Goal: Navigation & Orientation: Find specific page/section

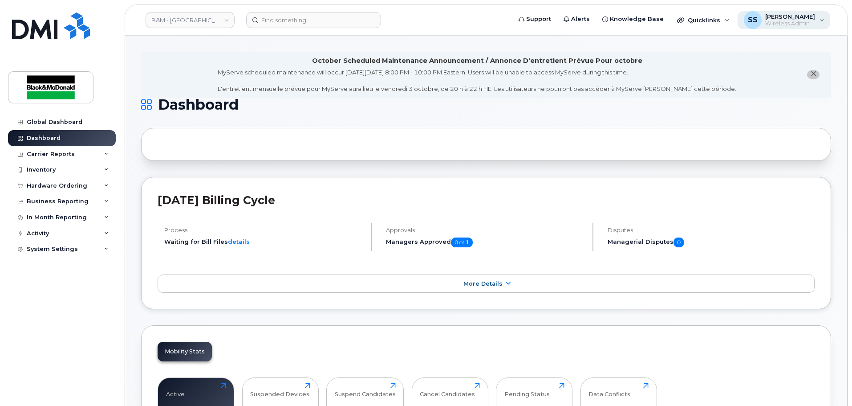
click at [783, 24] on span "Wireless Admin" at bounding box center [790, 23] width 50 height 7
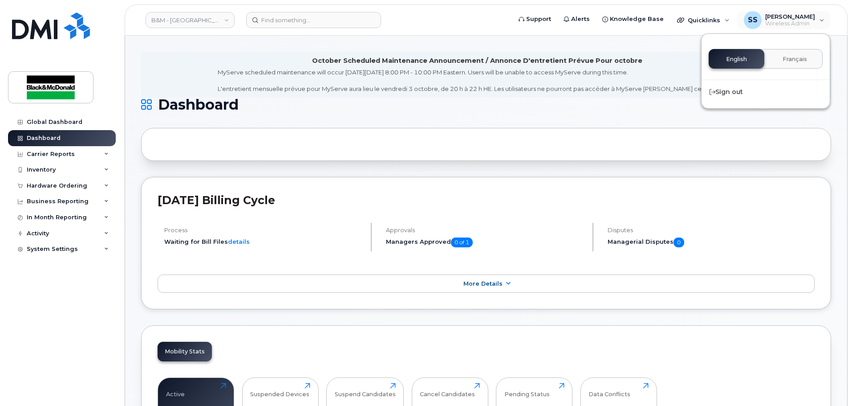
click at [645, 91] on div "MyServe scheduled maintenance will occur [DATE][DATE] 8:00 PM - 10:00 PM Easter…" at bounding box center [477, 80] width 519 height 25
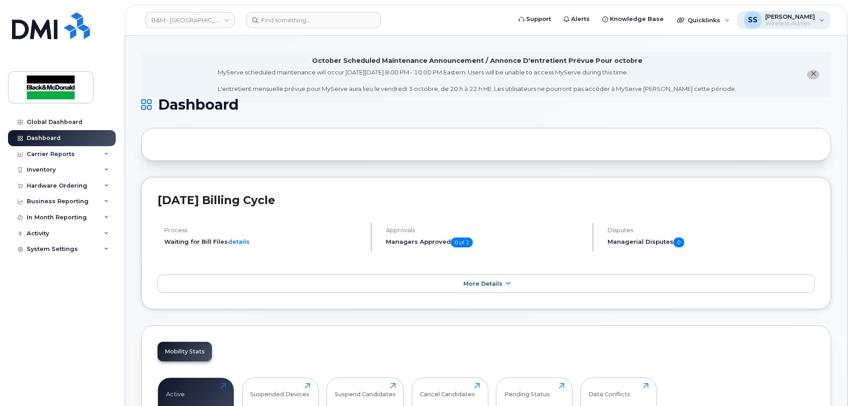
click at [744, 21] on div "SS" at bounding box center [753, 20] width 18 height 18
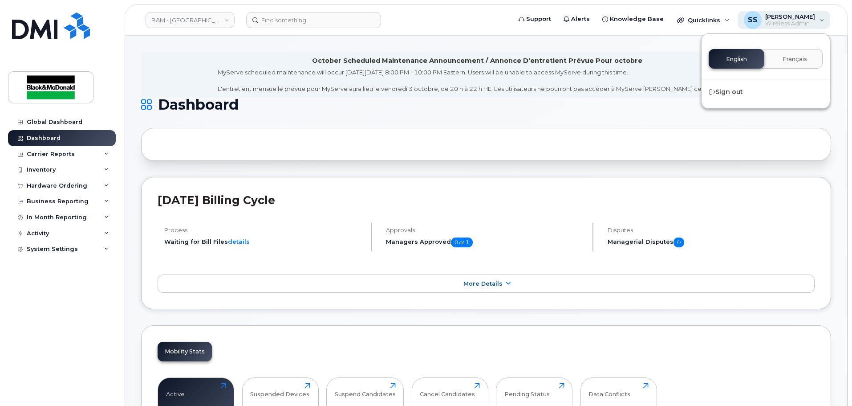
click at [822, 17] on div "SS [PERSON_NAME] Wireless Admin" at bounding box center [784, 20] width 93 height 18
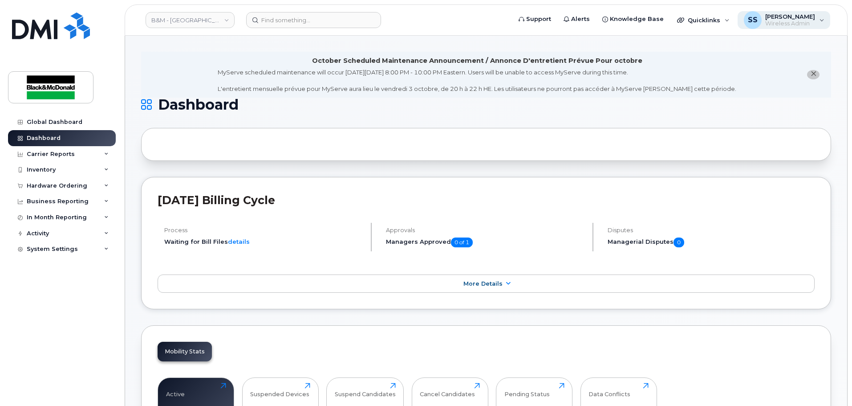
click at [822, 17] on div "SS [PERSON_NAME] Wireless Admin" at bounding box center [784, 20] width 93 height 18
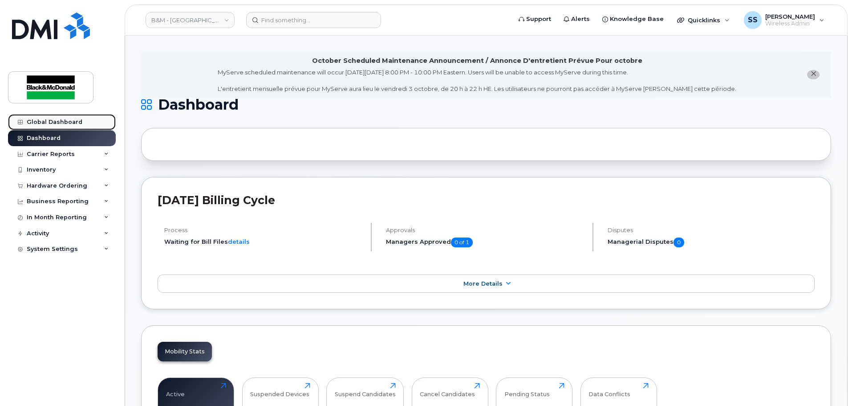
click at [65, 120] on div "Global Dashboard" at bounding box center [55, 121] width 56 height 7
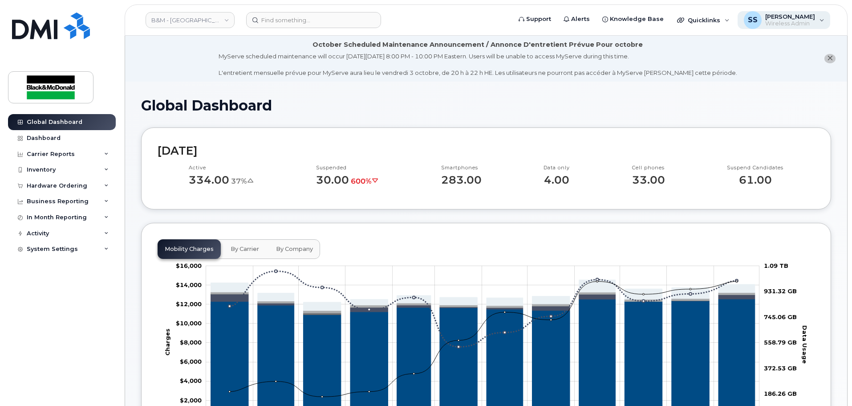
click at [822, 22] on div "SS [PERSON_NAME] Wireless Admin" at bounding box center [784, 20] width 93 height 18
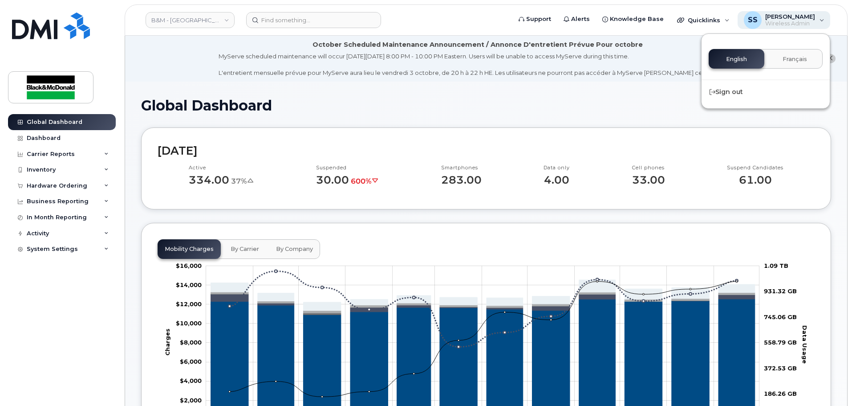
click at [822, 22] on div "SS [PERSON_NAME] Wireless Admin" at bounding box center [784, 20] width 93 height 18
